Goal: Task Accomplishment & Management: Complete application form

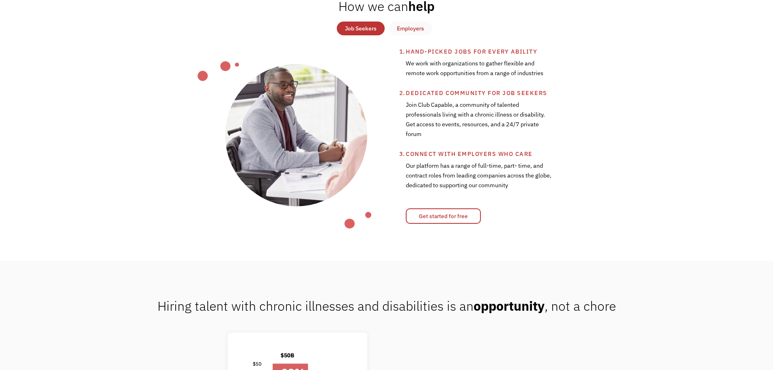
scroll to position [361, 0]
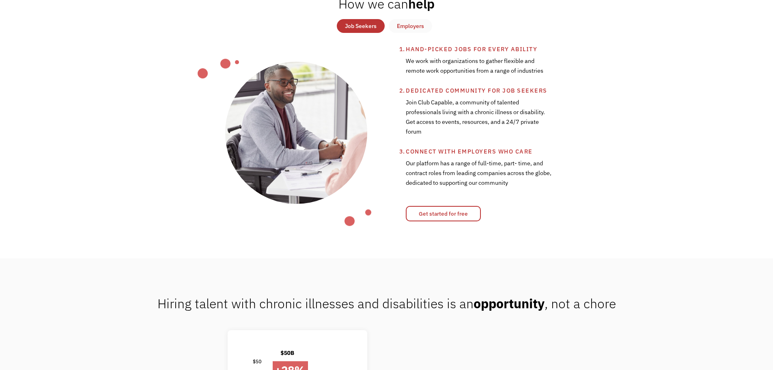
click at [373, 29] on div "Job Seekers" at bounding box center [361, 26] width 32 height 10
click at [458, 211] on link "Get started for free" at bounding box center [443, 213] width 75 height 15
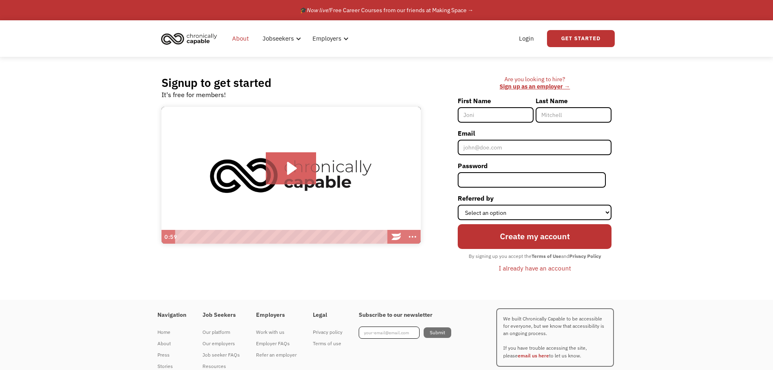
click at [237, 37] on link "About" at bounding box center [240, 39] width 26 height 26
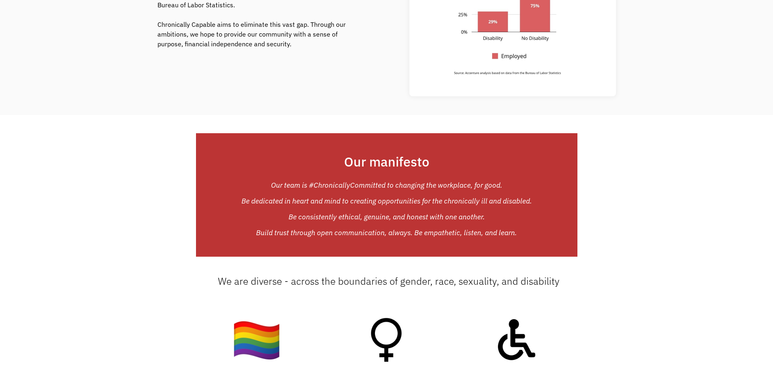
scroll to position [547, 0]
click at [675, 183] on div "Our manifesto Our team is #ChronicallyCommitted to changing the workplace, for …" at bounding box center [386, 194] width 773 height 123
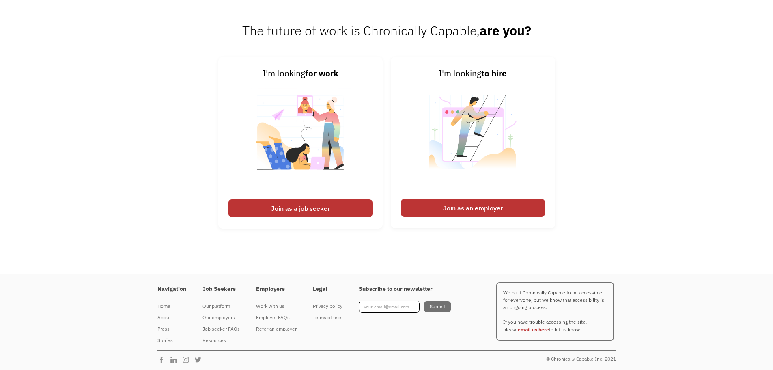
scroll to position [1268, 0]
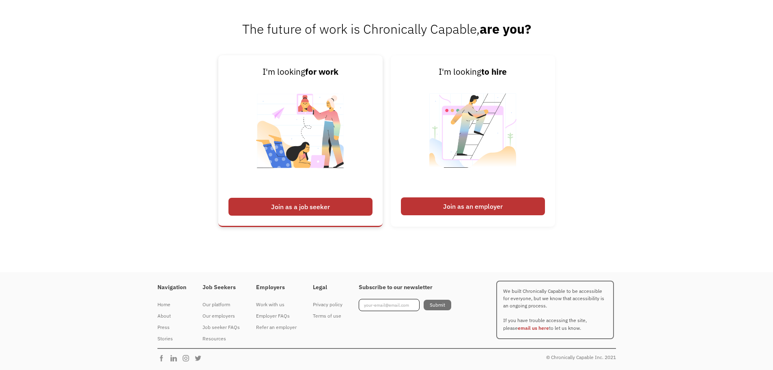
click at [278, 207] on div "Join as a job seeker" at bounding box center [300, 207] width 144 height 18
click at [273, 210] on div "Join as a job seeker" at bounding box center [300, 207] width 144 height 18
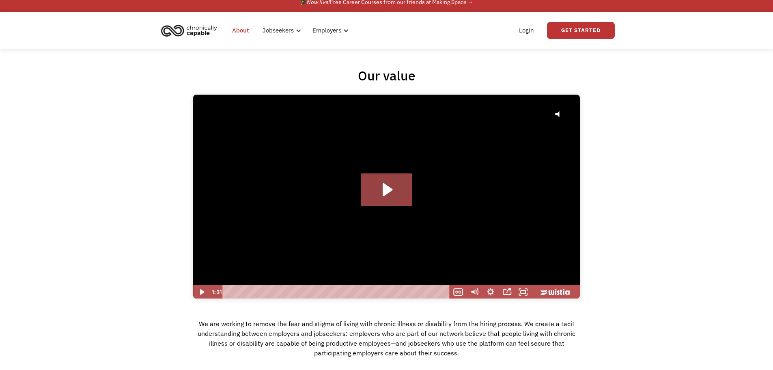
scroll to position [0, 0]
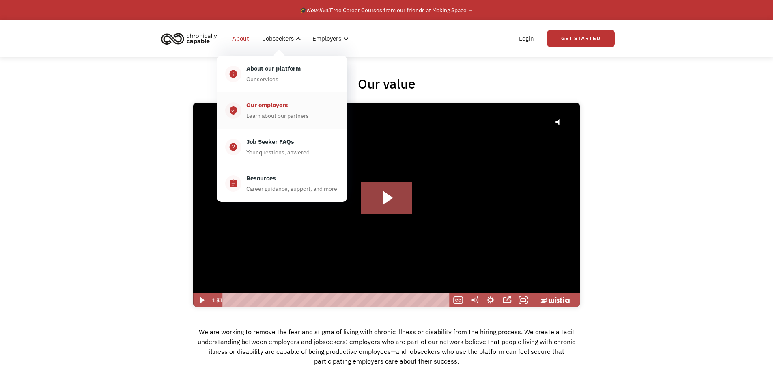
click at [272, 120] on div "Learn about our partners" at bounding box center [277, 116] width 62 height 10
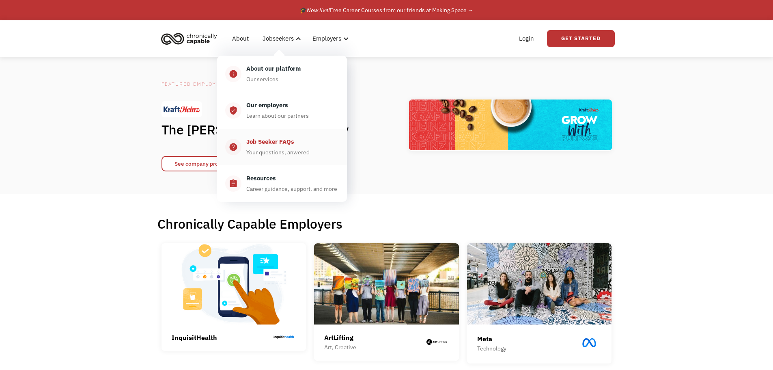
click at [261, 140] on div "Job Seeker FAQs" at bounding box center [270, 142] width 48 height 10
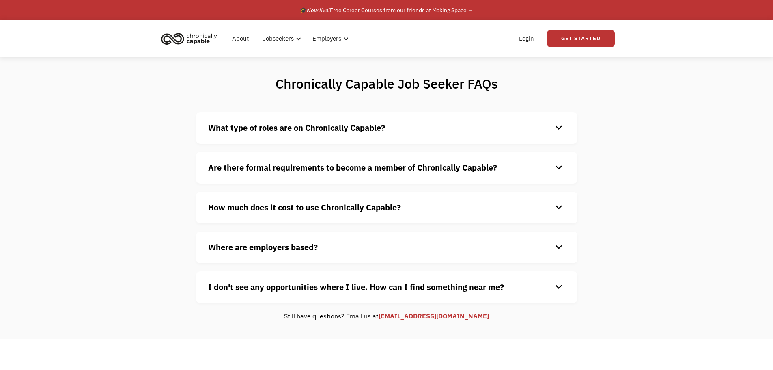
click at [549, 128] on h4 "What type of roles are on Chronically Capable?" at bounding box center [380, 128] width 344 height 12
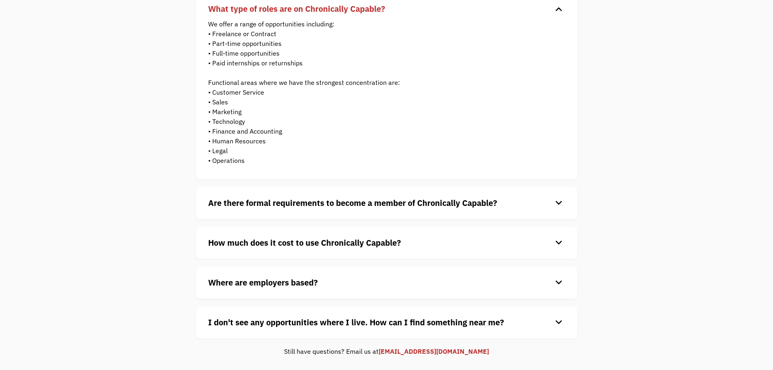
scroll to position [157, 0]
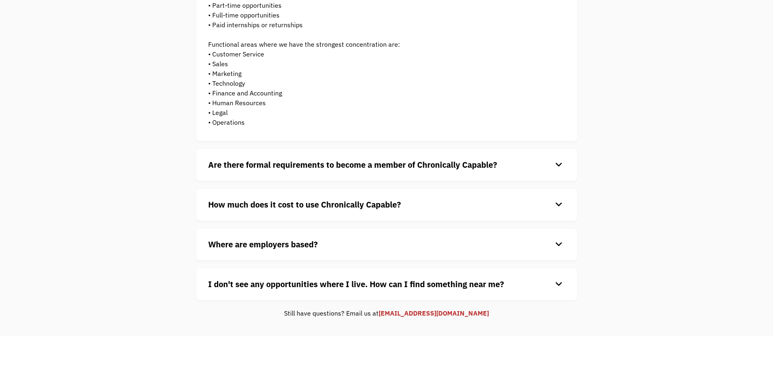
click at [547, 164] on h4 "Are there formal requirements to become a member of Chronically Capable?" at bounding box center [380, 165] width 344 height 12
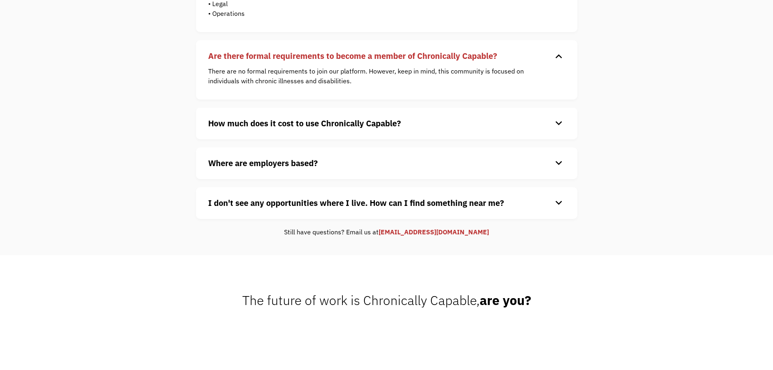
scroll to position [266, 0]
click at [522, 117] on h4 "How much does it cost to use Chronically Capable?" at bounding box center [380, 123] width 344 height 12
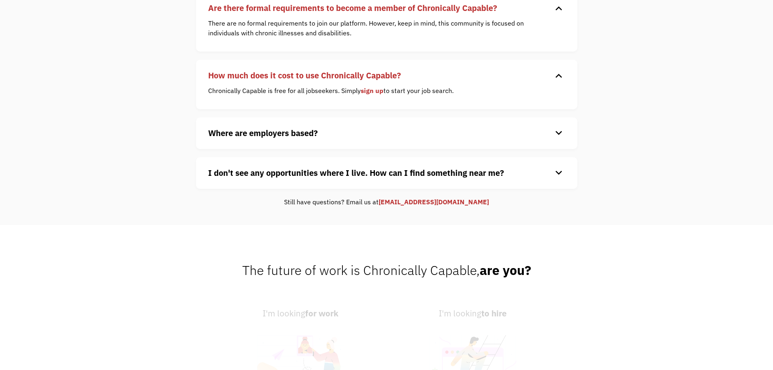
scroll to position [320, 0]
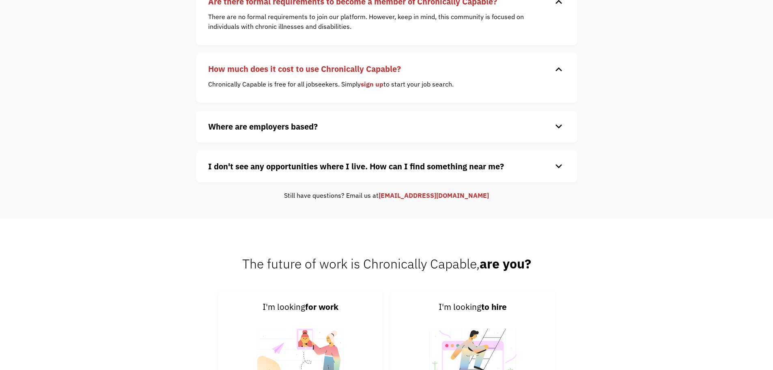
click at [560, 125] on div "keyboard_arrow_down" at bounding box center [558, 127] width 13 height 12
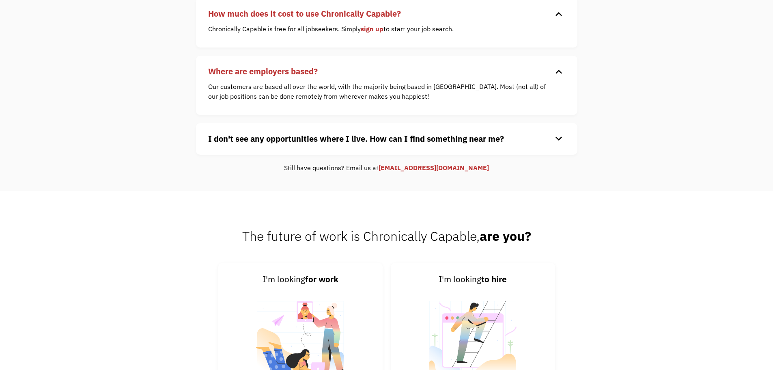
scroll to position [376, 0]
click at [545, 133] on h4 "I don't see any opportunities where I live. How can I find something near me?" at bounding box center [380, 138] width 344 height 12
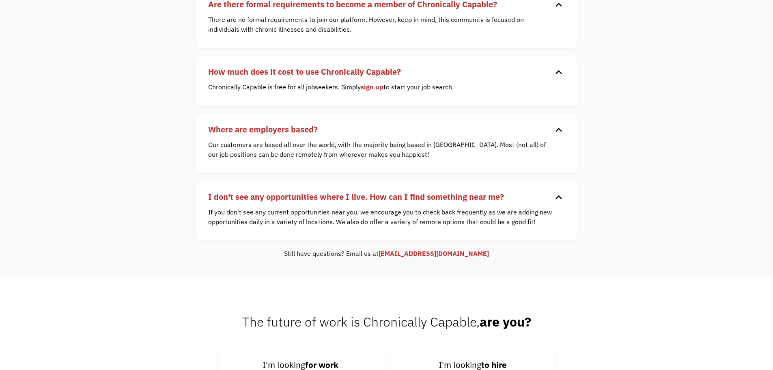
scroll to position [315, 0]
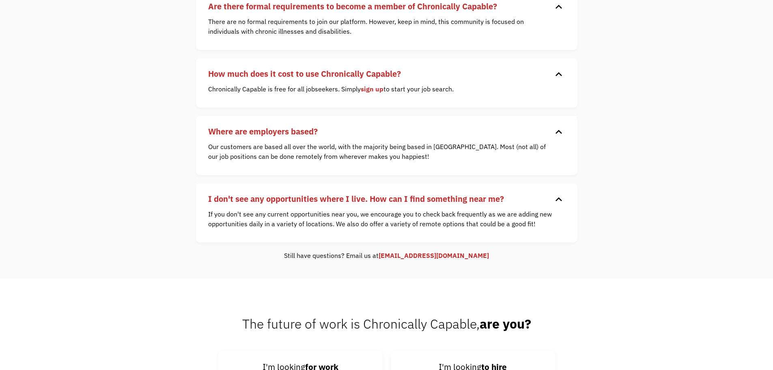
click at [371, 88] on link "sign up" at bounding box center [372, 89] width 23 height 8
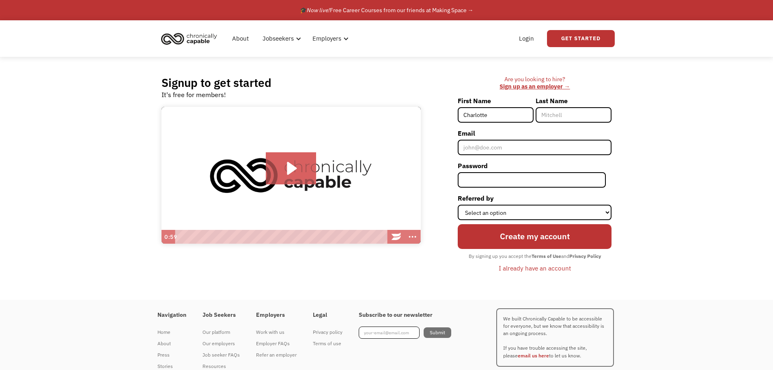
type input "Charlotte"
type input "Claussen"
click at [501, 153] on input "Email" at bounding box center [535, 147] width 154 height 15
type input "[EMAIL_ADDRESS][DOMAIN_NAME]"
click at [547, 212] on select "Select an option Instagram Facebook Twitter Search Engine News Article Word of …" at bounding box center [535, 212] width 154 height 15
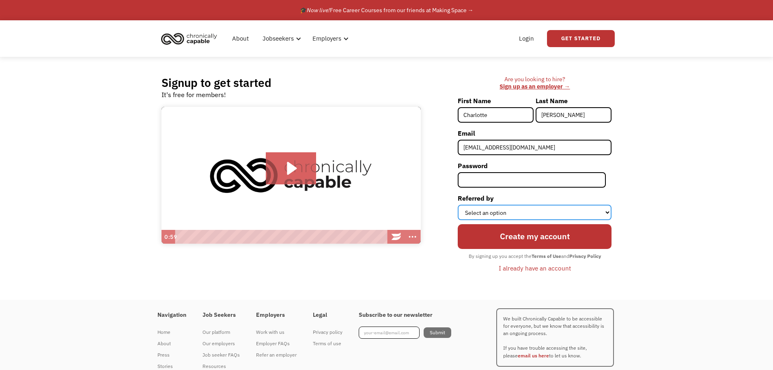
select select "Other"
click at [463, 205] on select "Select an option Instagram Facebook Twitter Search Engine News Article Word of …" at bounding box center [535, 212] width 154 height 15
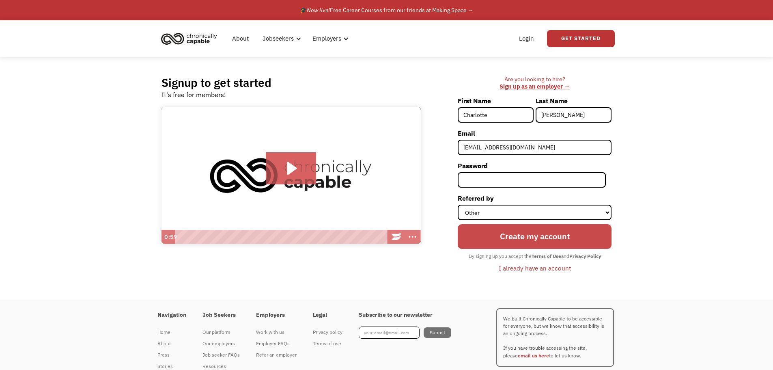
click at [546, 239] on input "Create my account" at bounding box center [535, 236] width 154 height 24
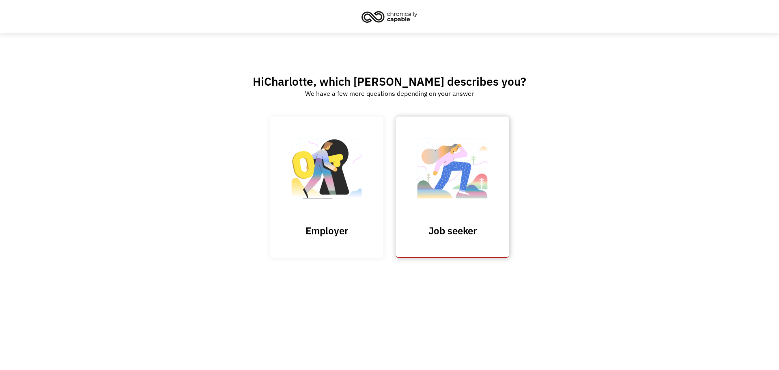
click at [441, 192] on img at bounding box center [452, 172] width 81 height 79
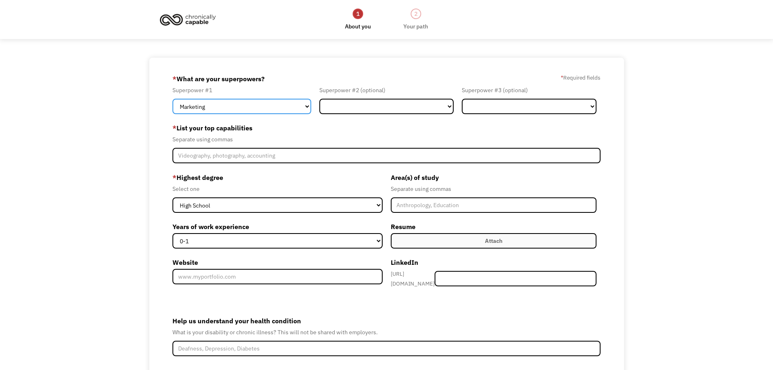
click at [300, 109] on select "Marketing Human Resources Finance Technology Operations Sales Industrial & Manu…" at bounding box center [241, 106] width 139 height 15
select select "Technology"
click at [172, 99] on select "Marketing Human Resources Finance Technology Operations Sales Industrial & Manu…" at bounding box center [241, 106] width 139 height 15
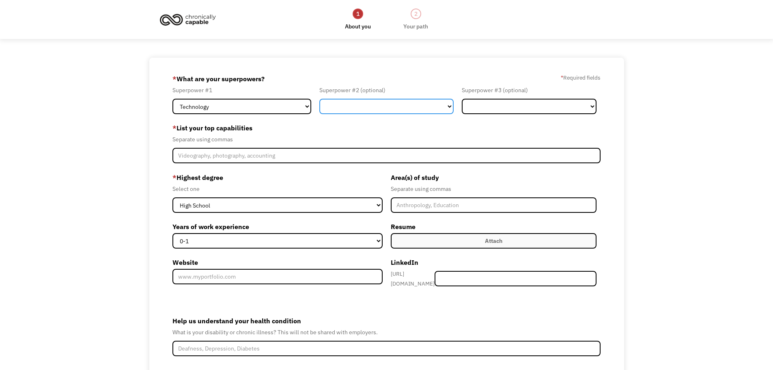
click at [438, 100] on select "Marketing Human Resources Finance Technology Operations Sales Industrial & Manu…" at bounding box center [386, 106] width 135 height 15
select select "Design"
click at [319, 99] on select "Marketing Human Resources Finance Technology Operations Sales Industrial & Manu…" at bounding box center [386, 106] width 135 height 15
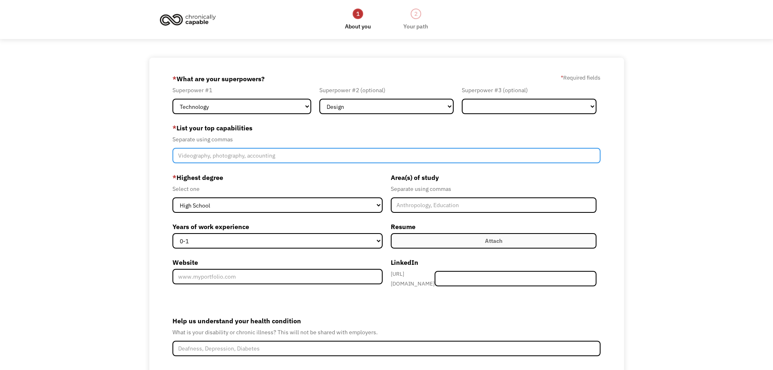
click at [264, 157] on input "Member-Create-Step1" at bounding box center [386, 155] width 429 height 15
type input "Content Design, Technical Communication, UX Writing, Content Strategy"
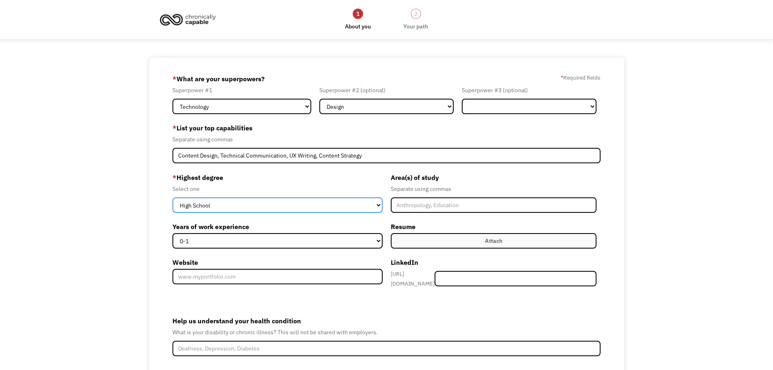
click at [378, 204] on select "High School Associates Bachelors Master's PhD" at bounding box center [277, 204] width 210 height 15
select select "masters"
click at [172, 197] on select "High School Associates Bachelors Master's PhD" at bounding box center [277, 204] width 210 height 15
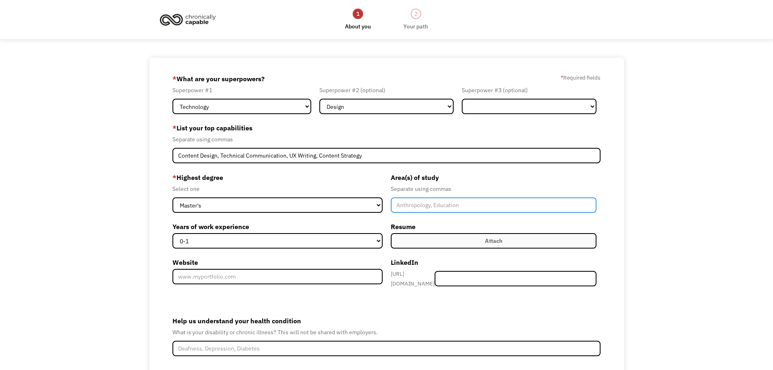
click at [438, 202] on input "Member-Create-Step1" at bounding box center [494, 204] width 206 height 15
type input "Cognitive semiotics (design thinking and cognition)"
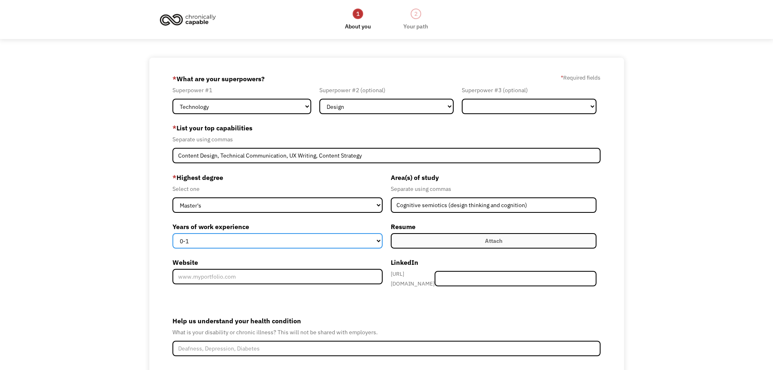
click at [376, 241] on select "0-1 2-4 5-10 11-15 15+" at bounding box center [277, 240] width 210 height 15
select select "15+"
click at [172, 233] on select "0-1 2-4 5-10 11-15 15+" at bounding box center [277, 240] width 210 height 15
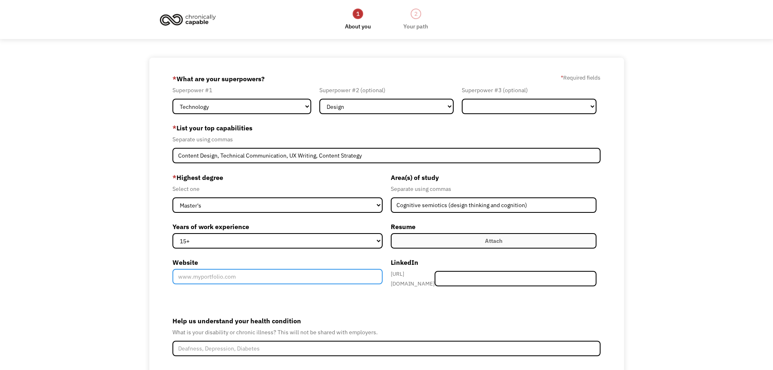
click at [293, 271] on input "Website" at bounding box center [277, 276] width 210 height 15
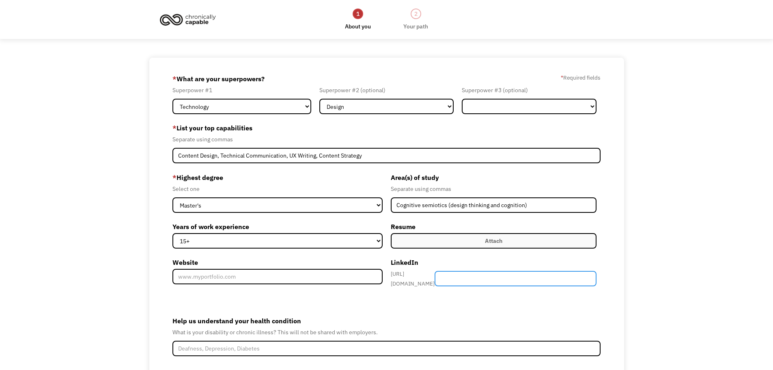
click at [520, 276] on input "Member-Create-Step1" at bounding box center [516, 278] width 162 height 15
click at [509, 271] on input "Member-Create-Step1" at bounding box center [516, 278] width 162 height 15
paste input "https://www.linkedin.com/in/charlottebclaussen/"
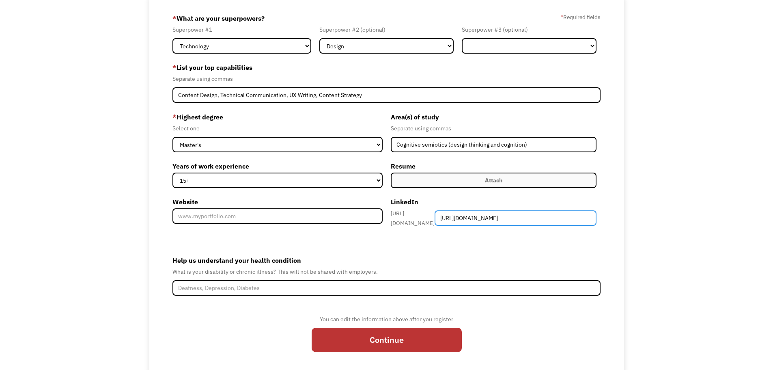
scroll to position [79, 0]
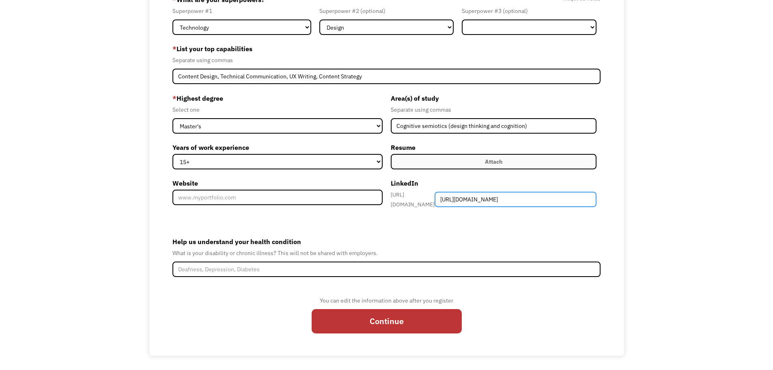
type input "https://www.linkedin.com/in/charlottebclaussen/"
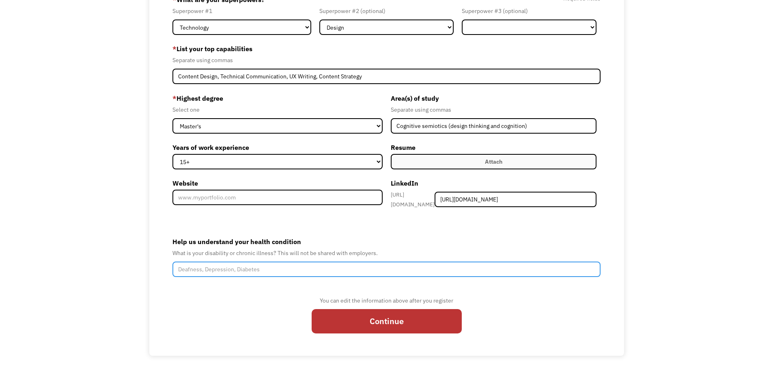
scroll to position [0, 0]
click at [279, 267] on input "Help us understand your health condition" at bounding box center [386, 268] width 429 height 15
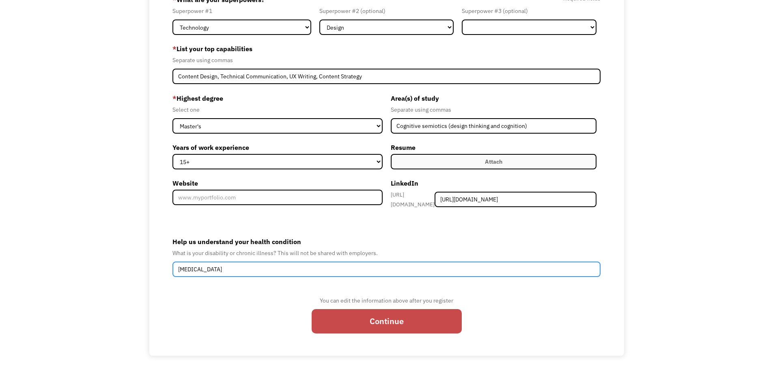
type input "Long Covid"
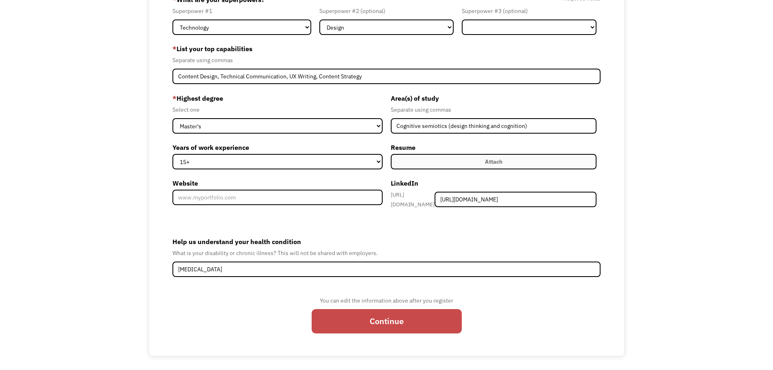
click at [381, 316] on input "Continue" at bounding box center [387, 321] width 150 height 24
type input "Please wait..."
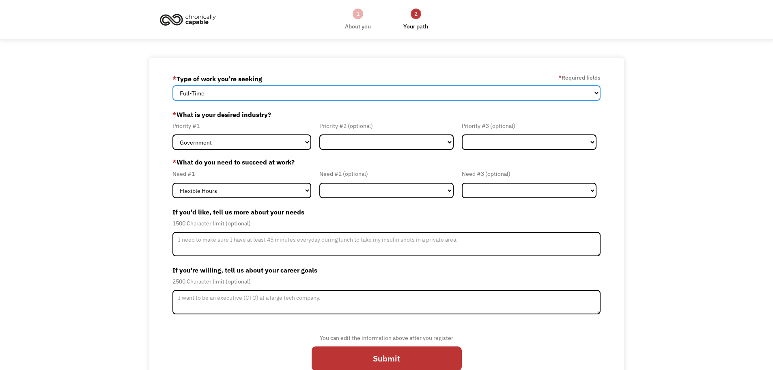
click at [590, 90] on select "Full-Time Part-Time Both Full-Time and Part-Time" at bounding box center [386, 92] width 429 height 15
select select "part-time"
click at [172, 85] on select "Full-Time Part-Time Both Full-Time and Part-Time" at bounding box center [386, 92] width 429 height 15
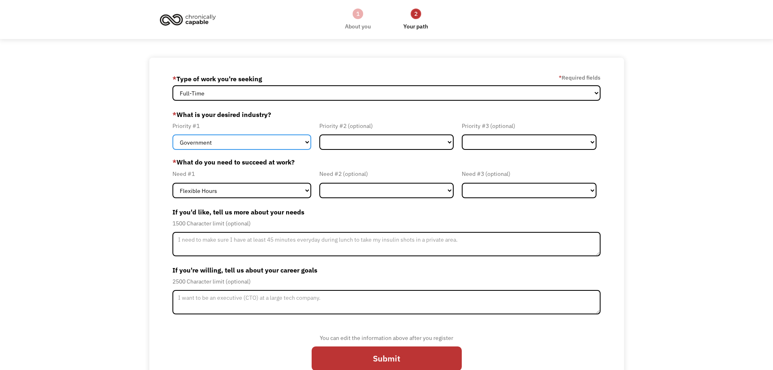
click at [306, 142] on select "Government Finance & Insurance Health & Social Care Tech & Engineering Creative…" at bounding box center [241, 141] width 139 height 15
select select "Tech & Engineering"
click at [172, 134] on select "Government Finance & Insurance Health & Social Care Tech & Engineering Creative…" at bounding box center [241, 141] width 139 height 15
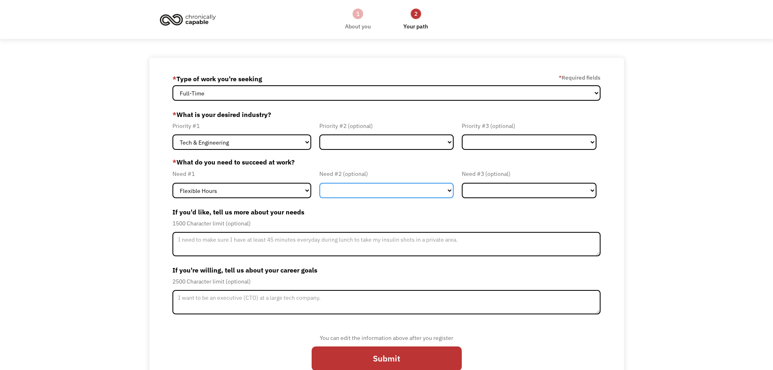
click at [448, 189] on select "Flexible Hours Remote Work Service Animal On-site Accommodations Visual Support…" at bounding box center [386, 190] width 135 height 15
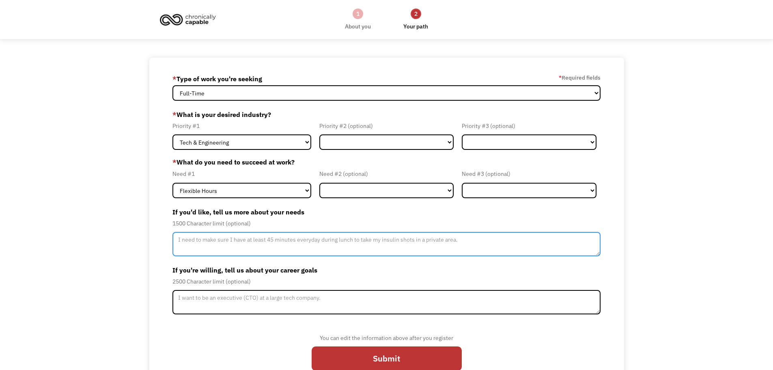
click at [550, 242] on textarea "Member-Update-Form-Step2" at bounding box center [386, 244] width 429 height 24
click at [257, 248] on textarea "Member-Update-Form-Step2" at bounding box center [386, 244] width 429 height 24
type textarea "I need slightly flexible work hours and a rest day mid week. I can work 3-4 day…"
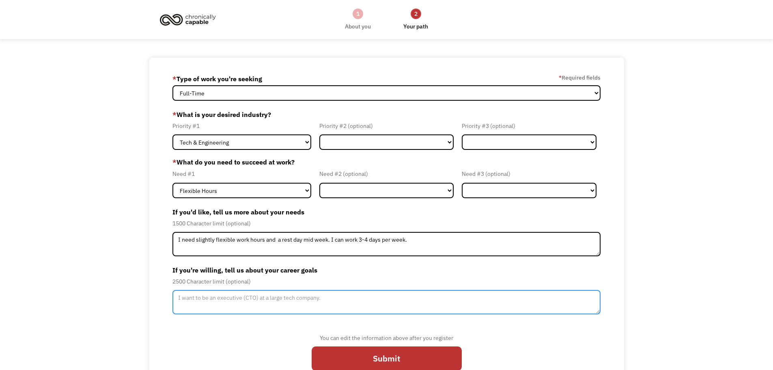
click at [256, 308] on textarea "Member-Update-Form-Step2" at bounding box center [386, 302] width 429 height 24
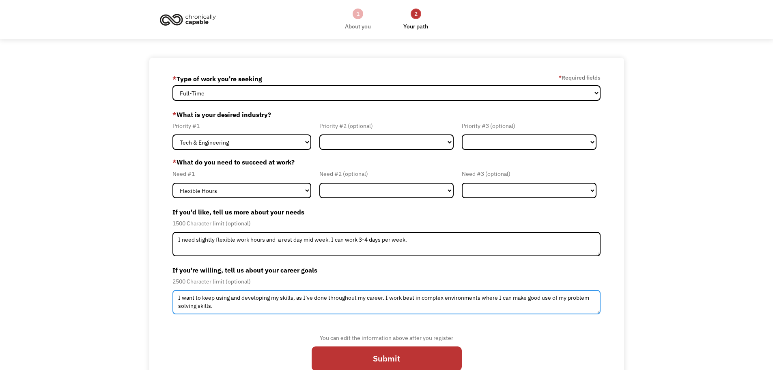
type textarea "I want to keep using and developing my skills, as I've done throughout my caree…"
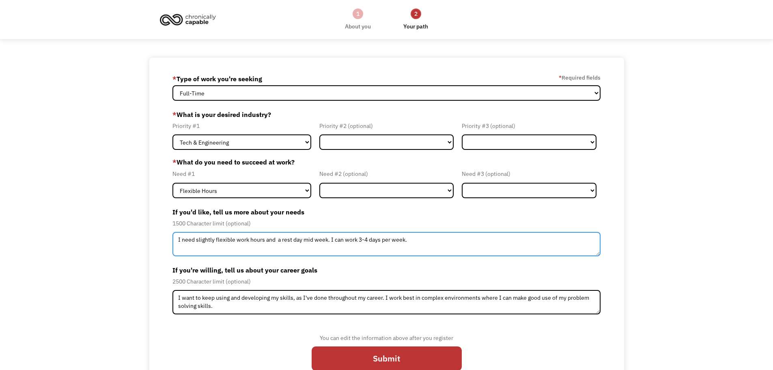
click at [320, 242] on textarea "I need slightly flexible work hours and a rest day mid week. I can work 3-4 day…" at bounding box center [386, 244] width 429 height 24
click at [328, 237] on textarea "I need slightly flexible work hours and a rest day mid week. I can work 3-4 day…" at bounding box center [386, 244] width 429 height 24
click at [263, 240] on textarea "I need slightly flexible work hours and a rest day mid week. I can work 3-4 day…" at bounding box center [386, 244] width 429 height 24
drag, startPoint x: 439, startPoint y: 238, endPoint x: 377, endPoint y: 240, distance: 62.1
click at [377, 240] on textarea "I need slightly flexible work hours (to allow for hospital appointments or rest…" at bounding box center [386, 244] width 429 height 24
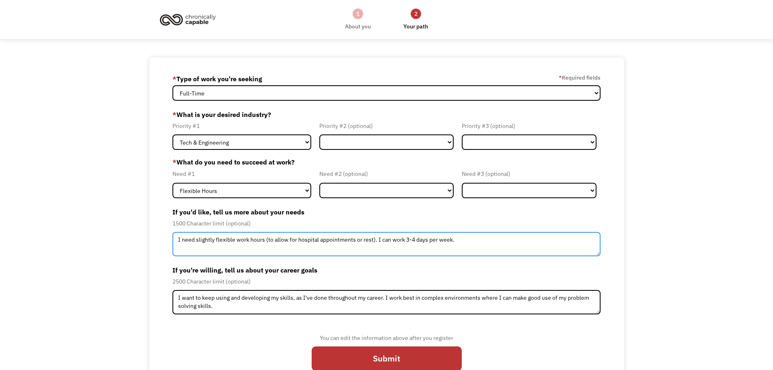
click at [472, 239] on textarea "I need slightly flexible work hours (to allow for hospital appointments or rest…" at bounding box center [386, 244] width 429 height 24
drag, startPoint x: 373, startPoint y: 239, endPoint x: 271, endPoint y: 241, distance: 101.1
click at [271, 241] on textarea "I need slightly flexible work hours (to allow for hospital appointments or rest…" at bounding box center [386, 244] width 429 height 24
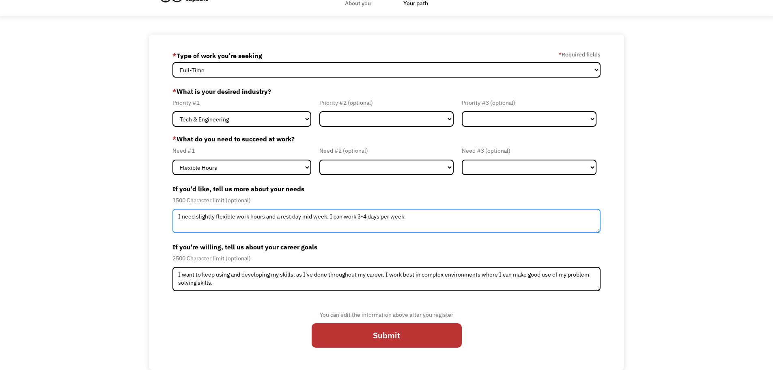
type textarea "I need slightly flexible work hours and a rest day mid week. I can work 3-4 day…"
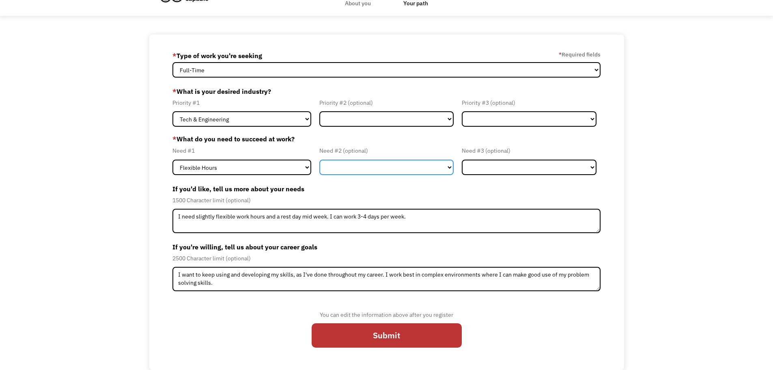
click at [448, 167] on select "Flexible Hours Remote Work Service Animal On-site Accommodations Visual Support…" at bounding box center [386, 166] width 135 height 15
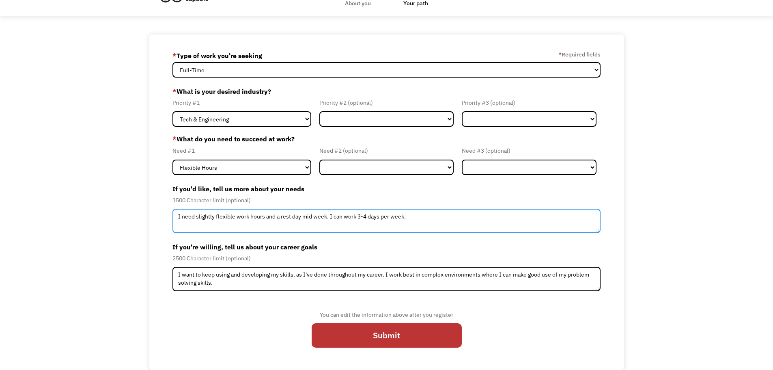
click at [484, 213] on textarea "I need slightly flexible work hours and a rest day mid week. I can work 3-4 day…" at bounding box center [386, 221] width 429 height 24
click at [429, 215] on textarea "I need slightly flexible work hours and a rest day mid week. I can work 3-4 day…" at bounding box center [386, 221] width 429 height 24
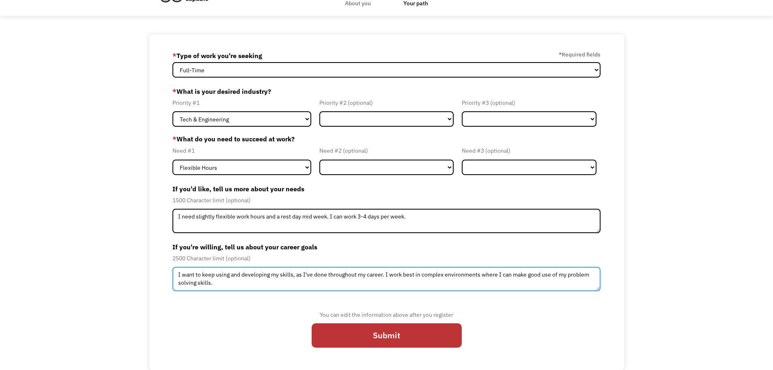
click at [197, 286] on textarea "I want to keep using and developing my skills, as I've done throughout my caree…" at bounding box center [386, 279] width 429 height 24
click at [424, 278] on textarea "I want to keep using and developing my skills, as I've done throughout my caree…" at bounding box center [386, 279] width 429 height 24
type textarea "I want to keep using and developing my skills, as I've done throughout my caree…"
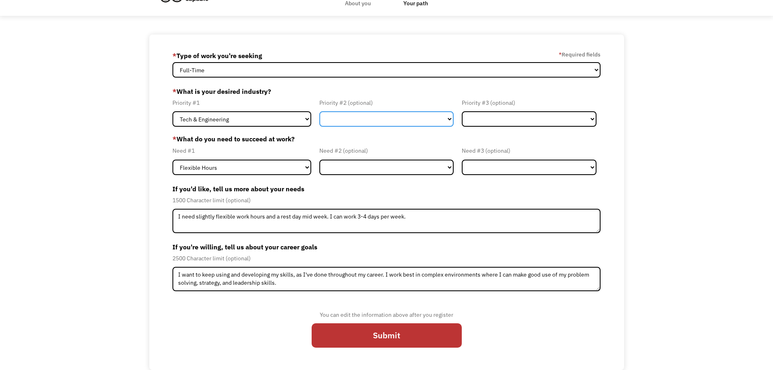
click at [437, 119] on select "Government Finance & Insurance Health & Social Care Tech & Engineering Creative…" at bounding box center [386, 118] width 135 height 15
select select "Other"
click at [319, 111] on select "Government Finance & Insurance Health & Social Care Tech & Engineering Creative…" at bounding box center [386, 118] width 135 height 15
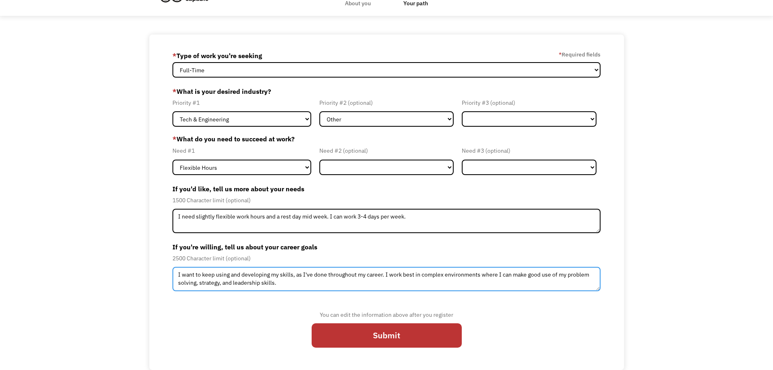
click at [296, 286] on textarea "I want to keep using and developing my skills, as I've done throughout my caree…" at bounding box center [386, 279] width 429 height 24
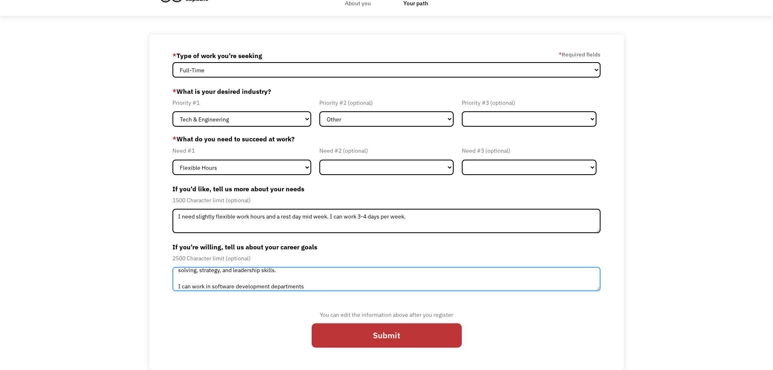
click at [272, 283] on textarea "I want to keep using and developing my skills, as I've done throughout my caree…" at bounding box center [386, 279] width 429 height 24
click at [352, 283] on textarea "I want to keep using and developing my skills, as I've done throughout my caree…" at bounding box center [386, 279] width 429 height 24
click at [414, 284] on textarea "I want to keep using and developing my skills, as I've done throughout my caree…" at bounding box center [386, 279] width 429 height 24
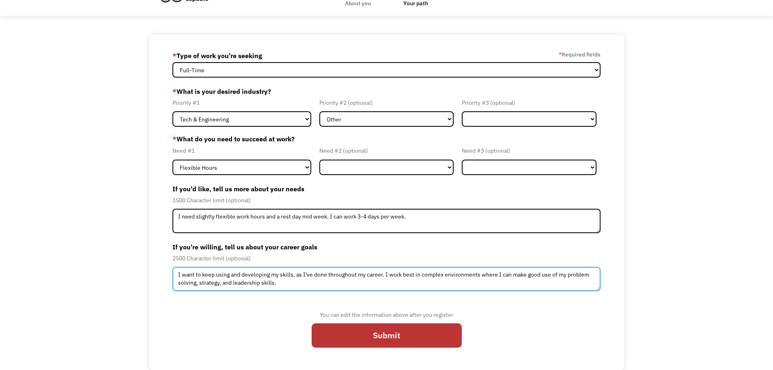
scroll to position [16, 0]
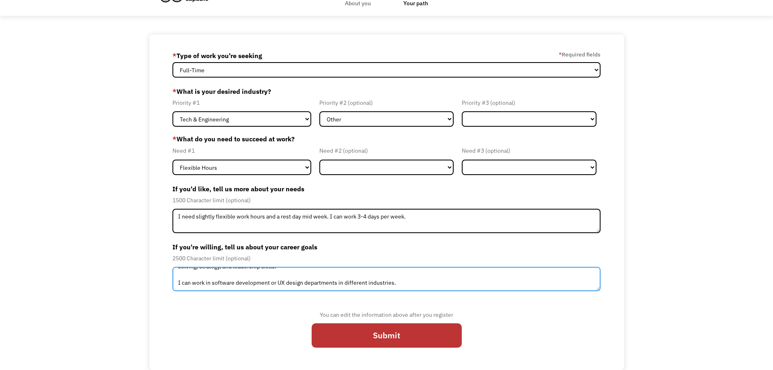
drag, startPoint x: 411, startPoint y: 283, endPoint x: 169, endPoint y: 284, distance: 242.3
click at [169, 284] on div "68ac93c5f45c2b75676329a2 charlotteclaussen@gmail.com Charlotte Claussen * Type …" at bounding box center [386, 201] width 475 height 335
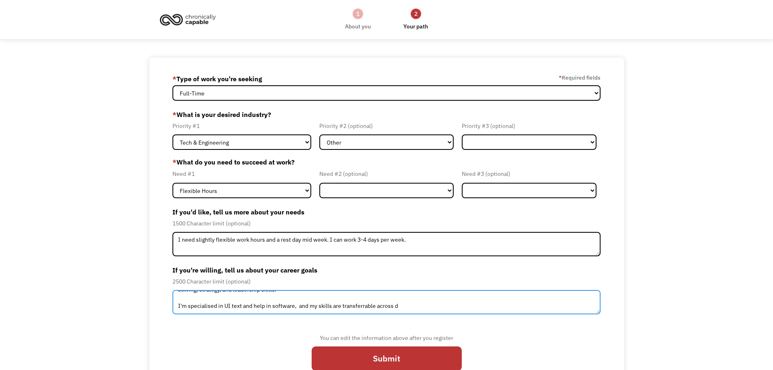
scroll to position [0, 0]
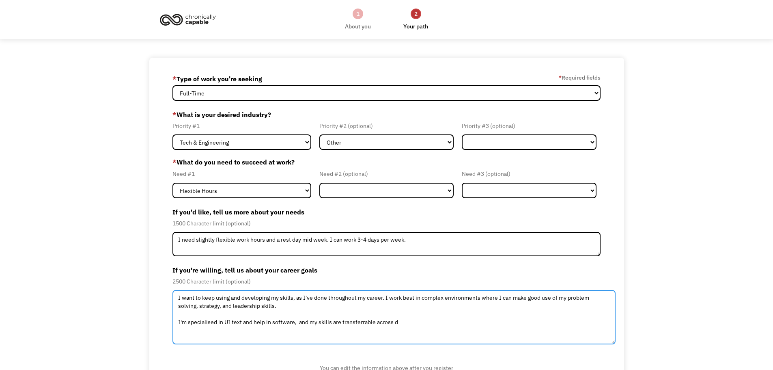
drag, startPoint x: 597, startPoint y: 312, endPoint x: 613, endPoint y: 345, distance: 36.7
click at [613, 344] on textarea "I want to keep using and developing my skills, as I've done throughout my caree…" at bounding box center [393, 317] width 443 height 54
drag, startPoint x: 403, startPoint y: 322, endPoint x: 164, endPoint y: 323, distance: 239.0
click at [164, 323] on div "68ac93c5f45c2b75676329a2 charlotteclaussen@gmail.com Charlotte Claussen * Type …" at bounding box center [386, 242] width 475 height 368
click at [225, 323] on textarea "I want to keep using and developing my skills, as I've done throughout my caree…" at bounding box center [394, 318] width 444 height 57
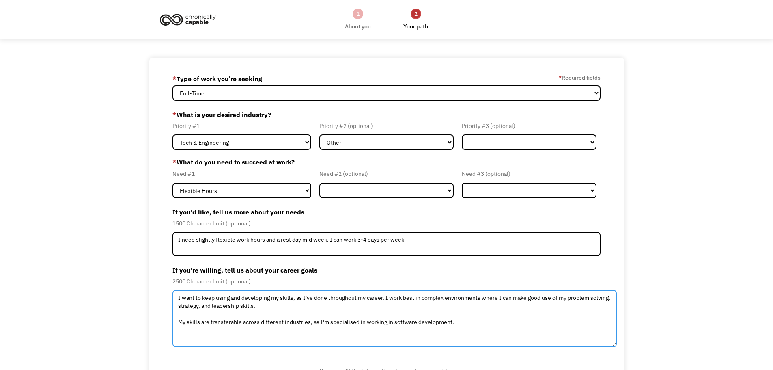
drag, startPoint x: 460, startPoint y: 323, endPoint x: 173, endPoint y: 325, distance: 286.9
click at [173, 325] on textarea "I want to keep using and developing my skills, as I've done throughout my caree…" at bounding box center [394, 318] width 444 height 57
click at [483, 325] on textarea "I want to keep using and developing my skills, as I've done throughout my caree…" at bounding box center [394, 318] width 444 height 57
drag, startPoint x: 482, startPoint y: 323, endPoint x: 264, endPoint y: 331, distance: 217.6
click at [264, 331] on textarea "I want to keep using and developing my skills, as I've done throughout my caree…" at bounding box center [394, 318] width 444 height 57
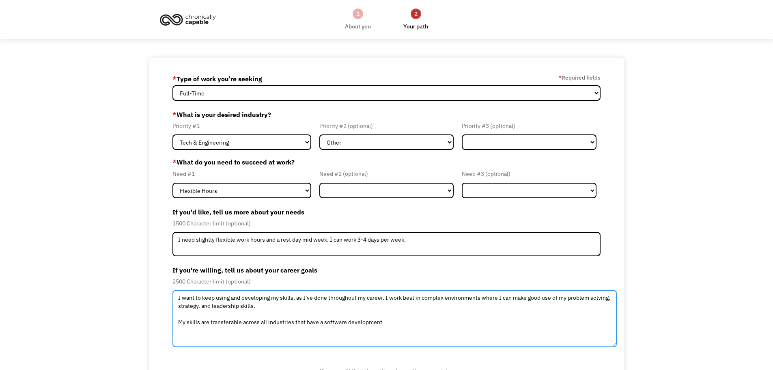
click at [324, 323] on textarea "I want to keep using and developing my skills, as I've done throughout my caree…" at bounding box center [394, 318] width 444 height 57
click at [380, 322] on textarea "I want to keep using and developing my skills, as I've done throughout my caree…" at bounding box center [394, 318] width 444 height 57
click at [385, 324] on textarea "I want to keep using and developing my skills, as I've done throughout my caree…" at bounding box center [394, 318] width 444 height 57
click at [420, 325] on textarea "I want to keep using and developing my skills, as I've done throughout my caree…" at bounding box center [394, 318] width 444 height 57
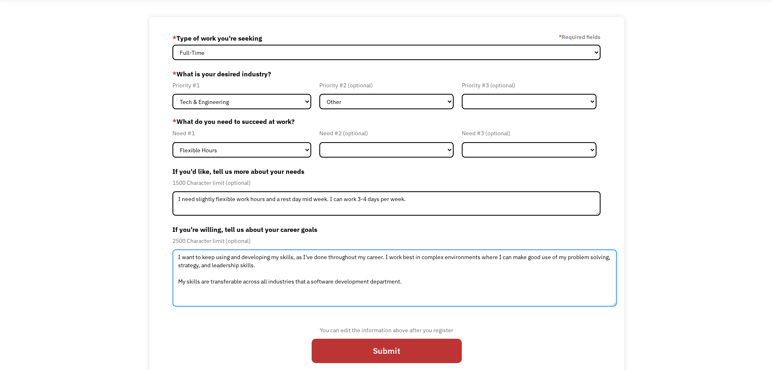
scroll to position [56, 0]
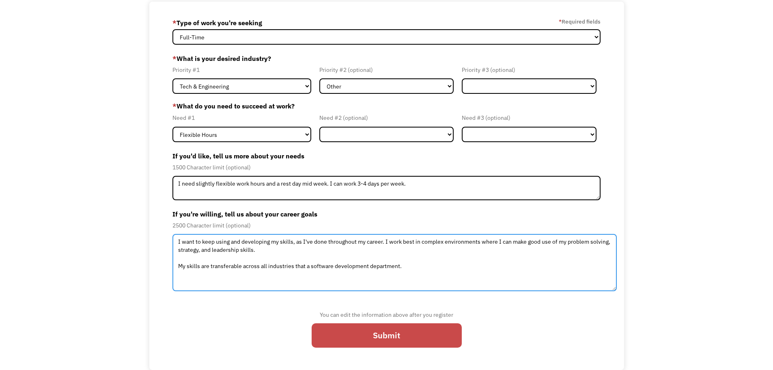
type textarea "I want to keep using and developing my skills, as I've done throughout my caree…"
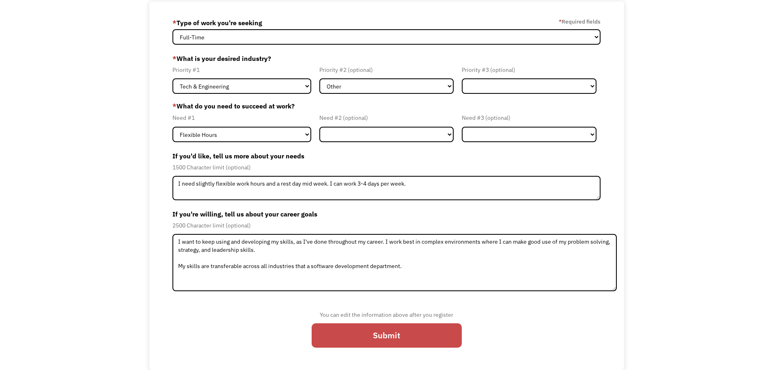
click at [377, 343] on input "Submit" at bounding box center [387, 335] width 150 height 24
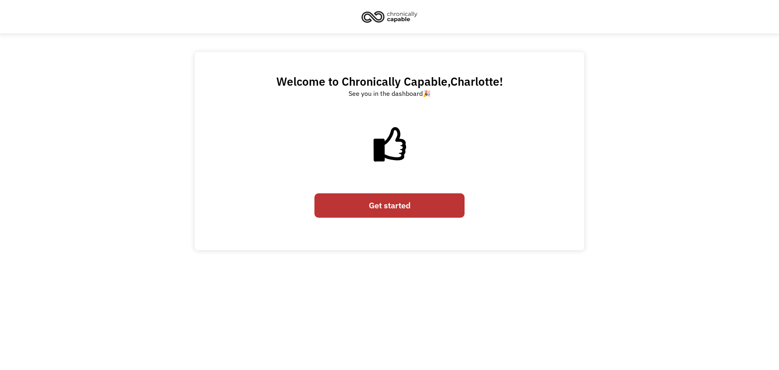
click at [386, 200] on link "Get started" at bounding box center [389, 205] width 150 height 24
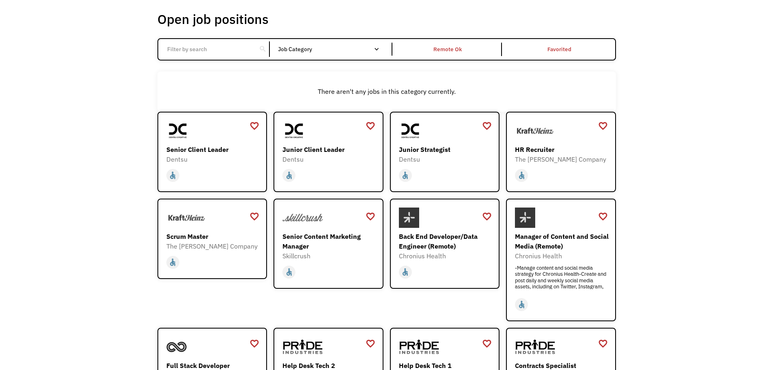
scroll to position [46, 0]
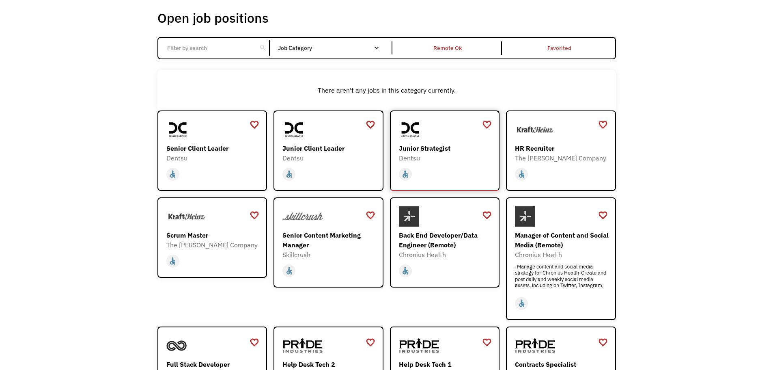
click at [420, 150] on div "Junior Strategist" at bounding box center [446, 148] width 94 height 10
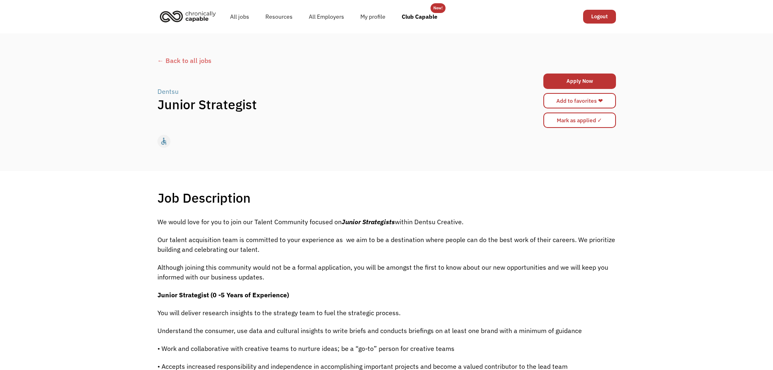
click at [198, 56] on div "← Back to all jobs" at bounding box center [386, 61] width 459 height 10
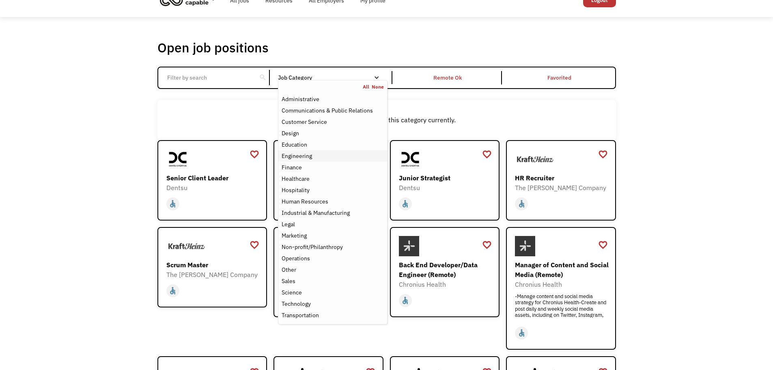
scroll to position [17, 0]
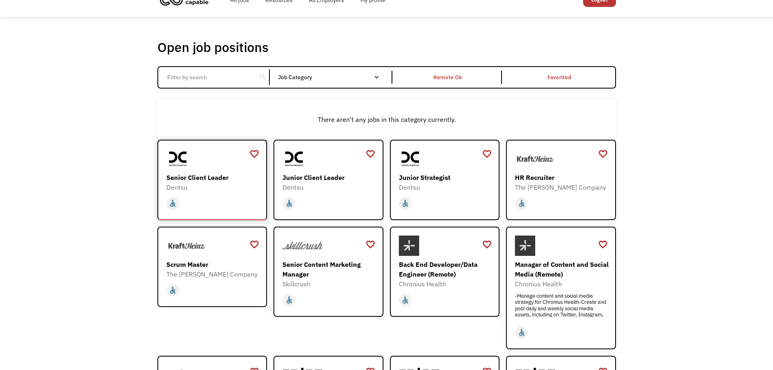
click at [199, 184] on div "Dentsu" at bounding box center [213, 187] width 94 height 10
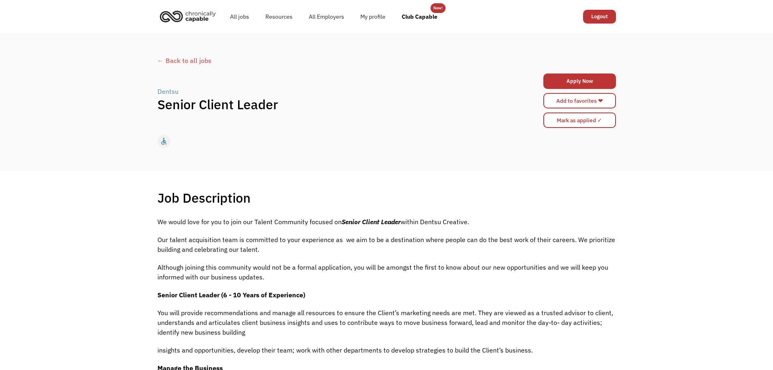
click at [185, 59] on div "← Back to all jobs" at bounding box center [386, 61] width 459 height 10
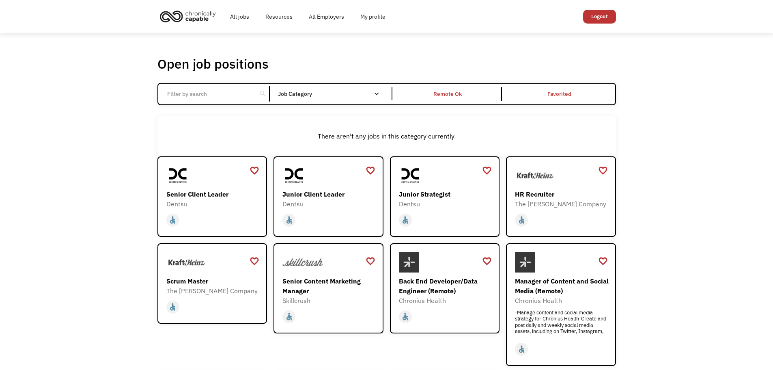
scroll to position [182, 0]
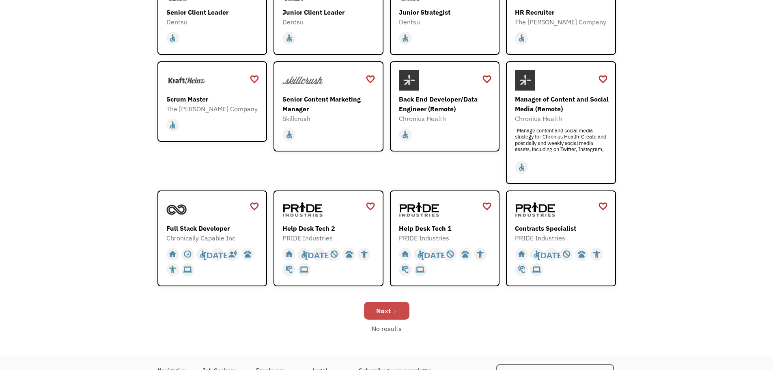
click at [379, 308] on div "Next" at bounding box center [383, 311] width 15 height 10
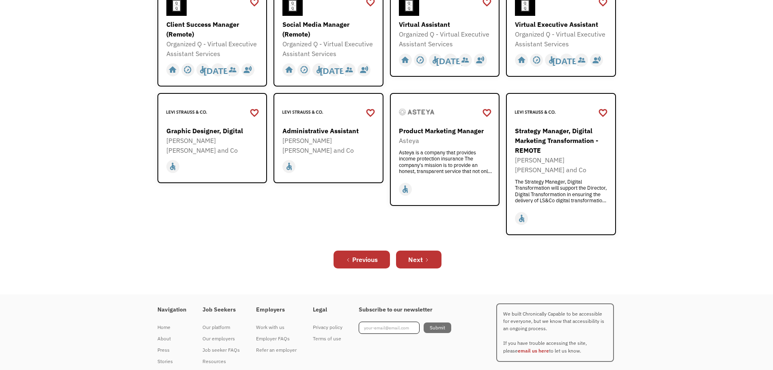
scroll to position [276, 0]
click at [416, 254] on div "Next" at bounding box center [415, 259] width 15 height 10
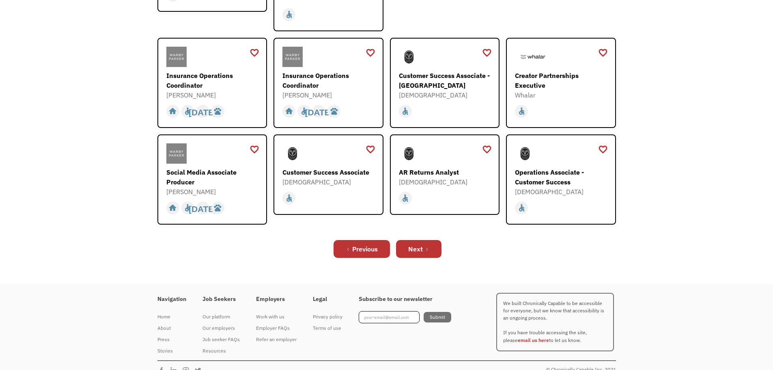
scroll to position [269, 0]
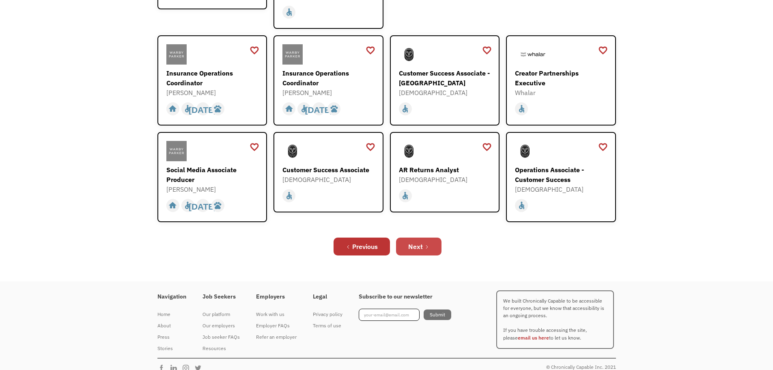
click at [410, 241] on div "Next" at bounding box center [415, 246] width 15 height 10
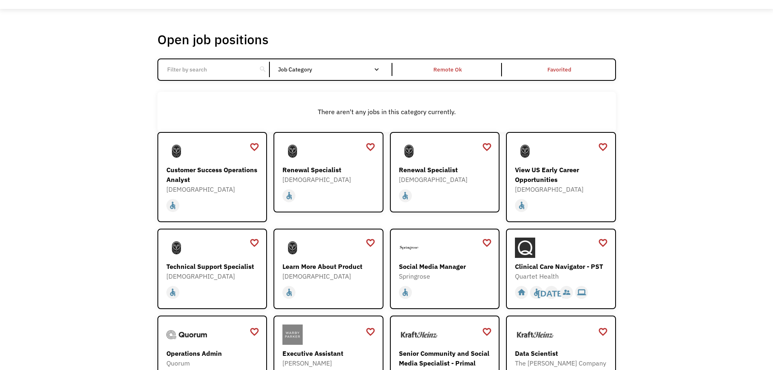
click at [636, 173] on div "Open job positions You have X liked items Search search Filter by category Admi…" at bounding box center [386, 241] width 773 height 465
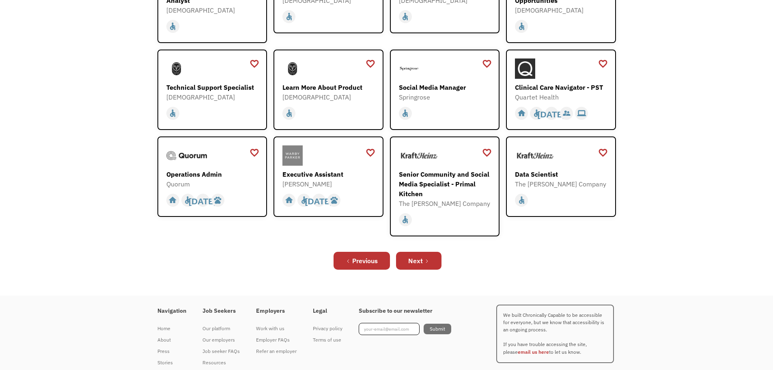
scroll to position [227, 0]
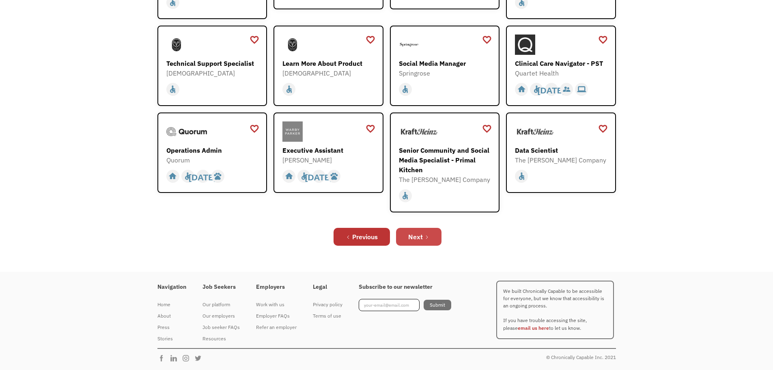
click at [418, 237] on div "Next" at bounding box center [415, 237] width 15 height 10
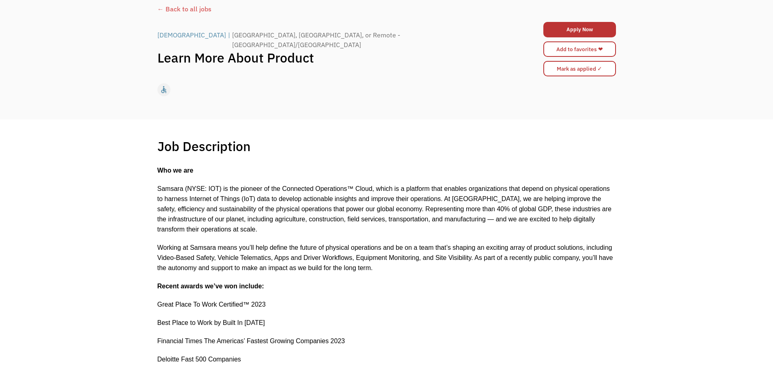
scroll to position [52, 0]
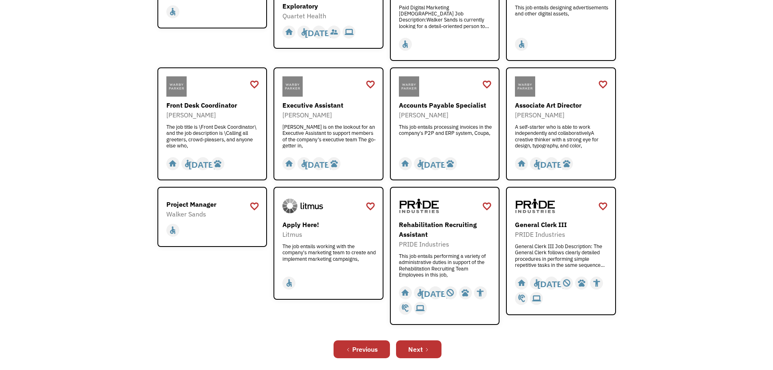
scroll to position [255, 0]
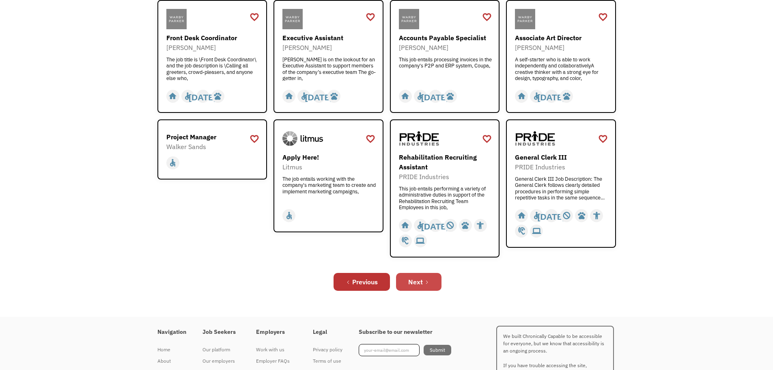
click at [414, 282] on div "Next" at bounding box center [415, 282] width 15 height 10
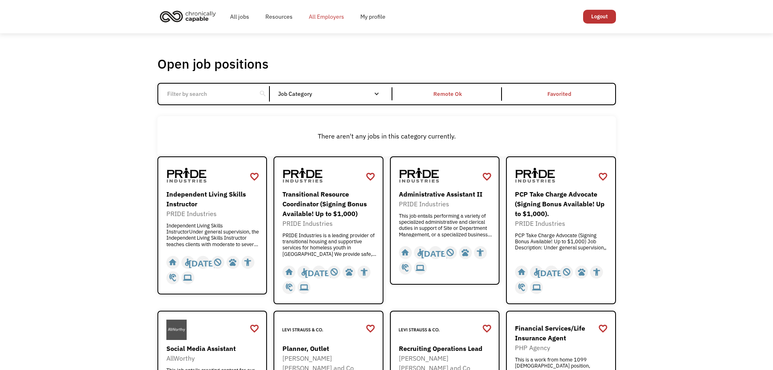
click at [324, 15] on link "All Employers" at bounding box center [327, 17] width 52 height 26
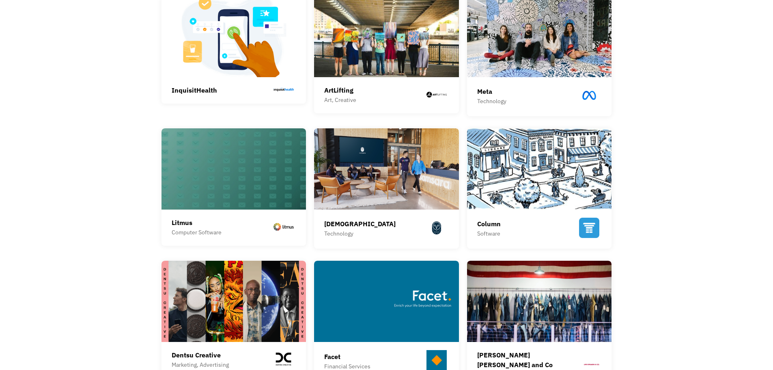
scroll to position [248, 0]
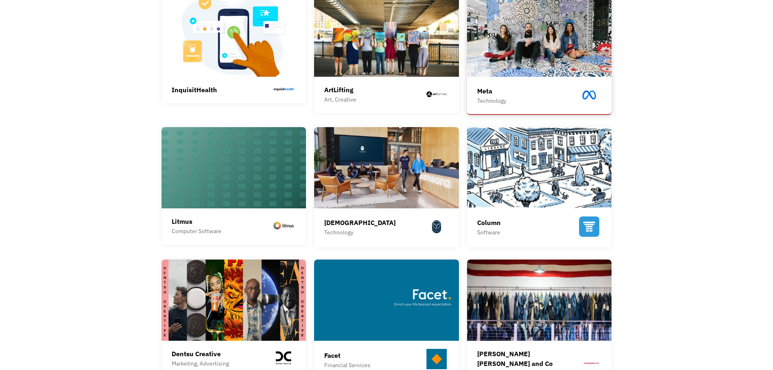
click at [496, 91] on div "Meta" at bounding box center [491, 91] width 29 height 10
